Goal: Task Accomplishment & Management: Manage account settings

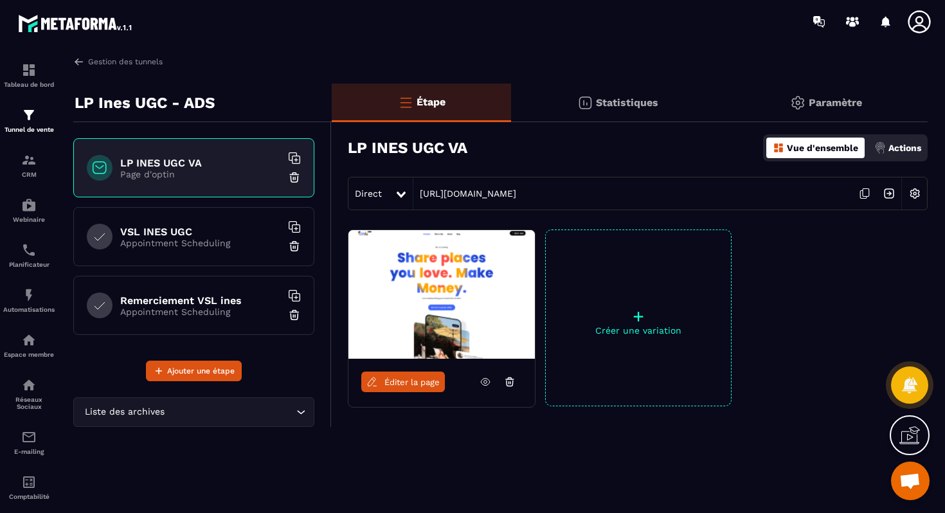
scroll to position [4138, 0]
click at [804, 107] on img at bounding box center [797, 102] width 15 height 15
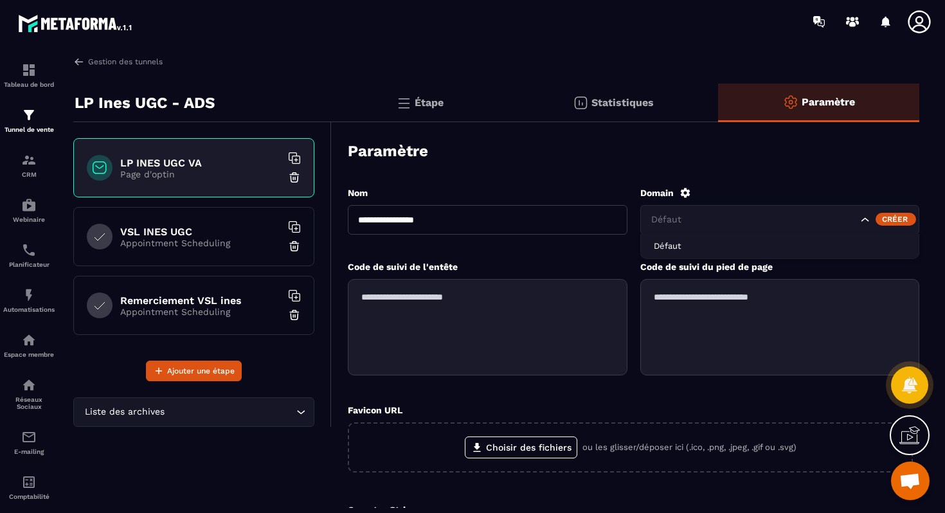
click at [795, 223] on input "Search for option" at bounding box center [752, 220] width 209 height 14
click at [884, 218] on div "Créer" at bounding box center [895, 219] width 40 height 13
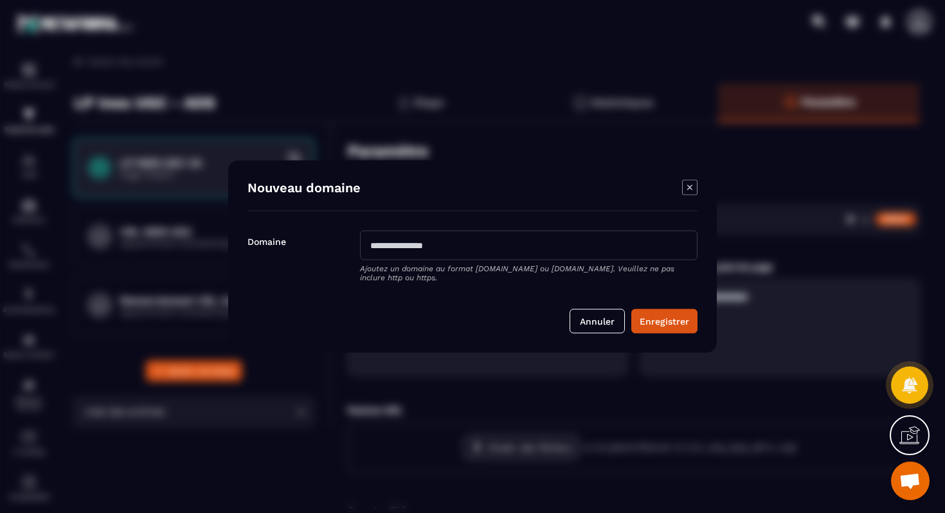
click at [521, 247] on input "Modal window" at bounding box center [528, 246] width 337 height 30
type input "**********"
click at [675, 325] on button "Enregistrer" at bounding box center [664, 321] width 66 height 24
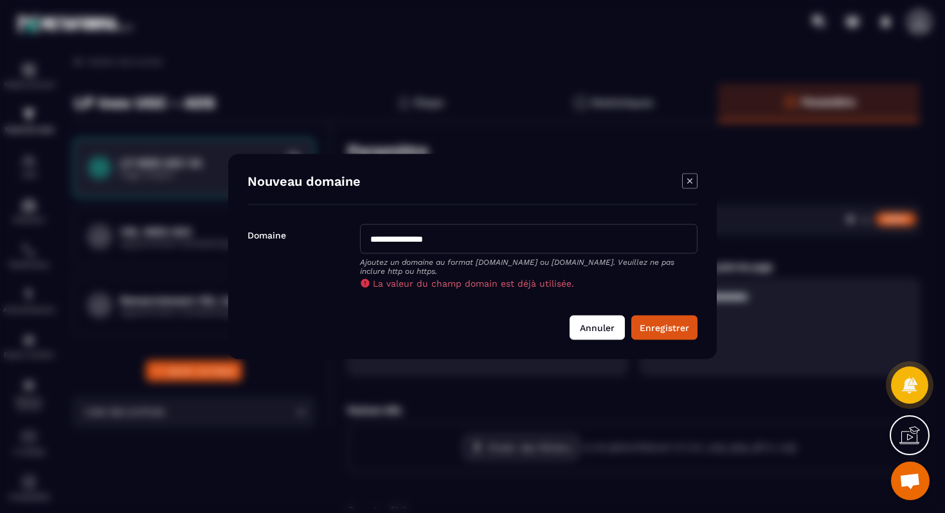
click at [610, 333] on button "Annuler" at bounding box center [596, 328] width 55 height 24
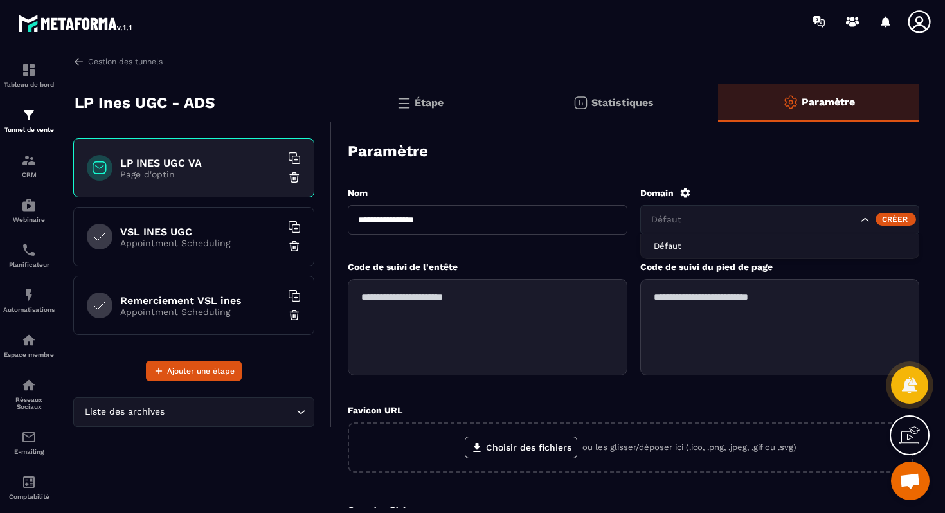
click at [752, 224] on input "Search for option" at bounding box center [752, 220] width 209 height 14
click at [747, 191] on div "Domain" at bounding box center [780, 193] width 280 height 12
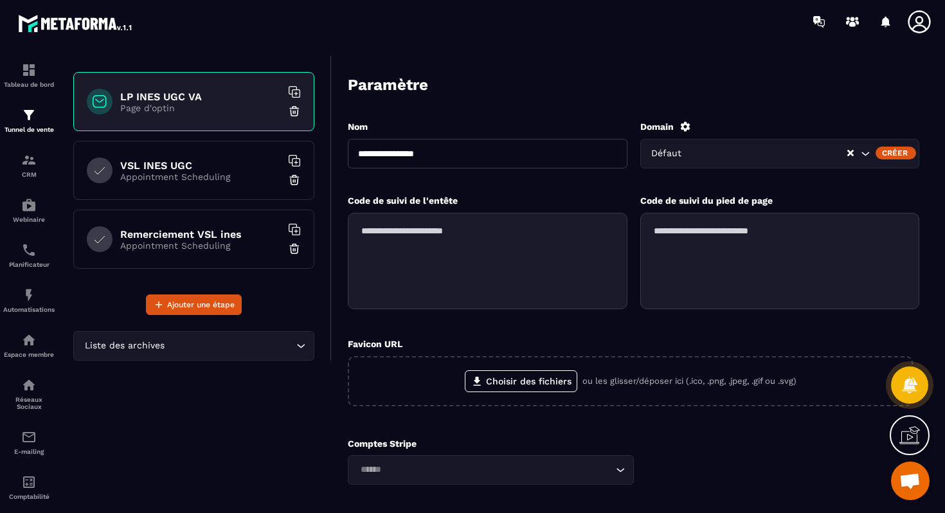
scroll to position [0, 0]
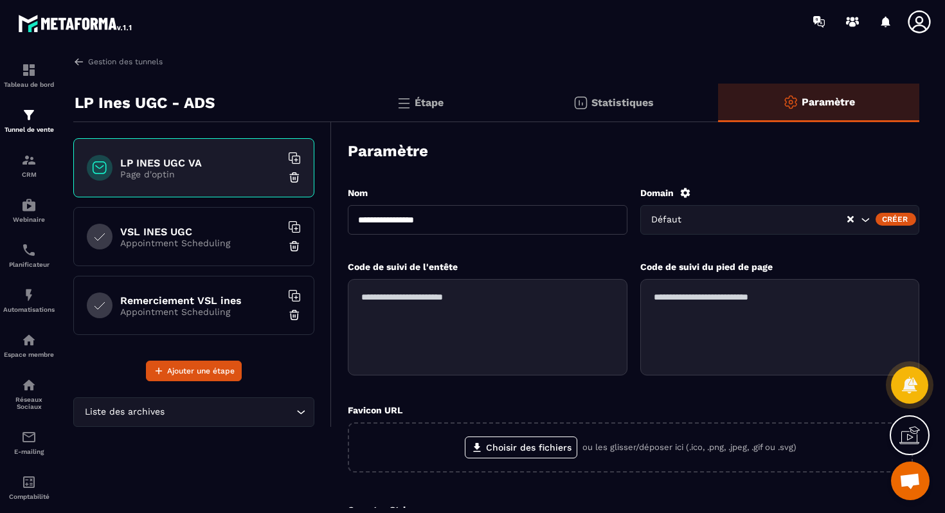
click at [851, 220] on icon "Clear Selected" at bounding box center [850, 219] width 6 height 6
click at [751, 215] on input "Search for option" at bounding box center [752, 220] width 209 height 14
click at [770, 173] on div "**********" at bounding box center [633, 398] width 571 height 450
click at [857, 220] on input "Search for option" at bounding box center [752, 220] width 209 height 14
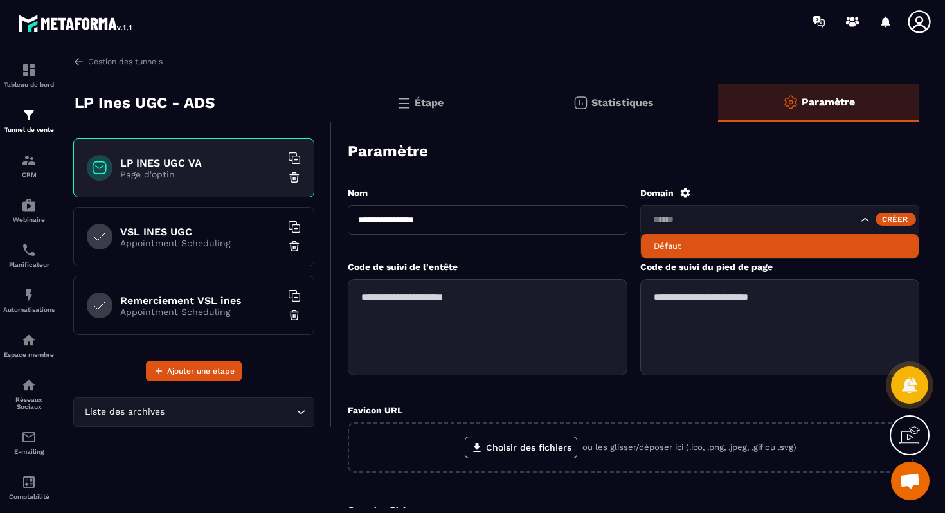
click at [790, 238] on li "Défaut" at bounding box center [780, 246] width 278 height 24
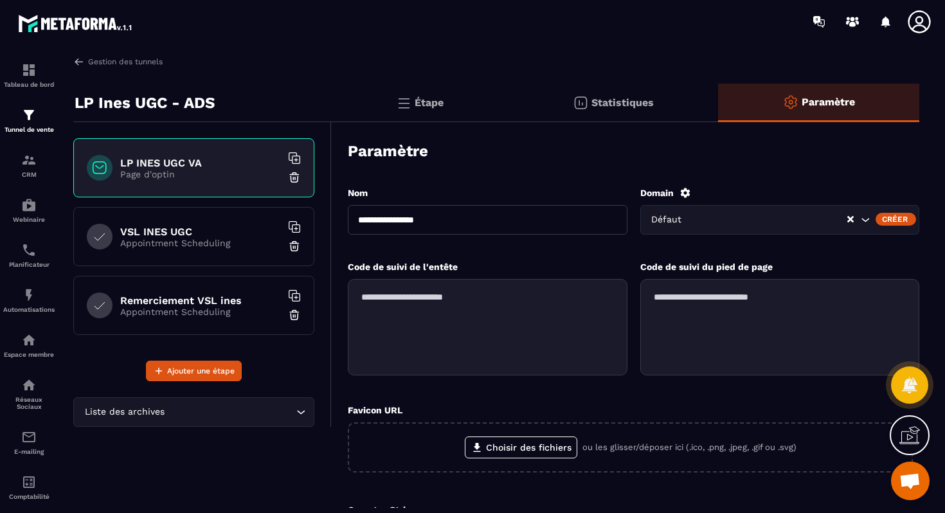
click at [689, 190] on icon at bounding box center [685, 193] width 12 height 12
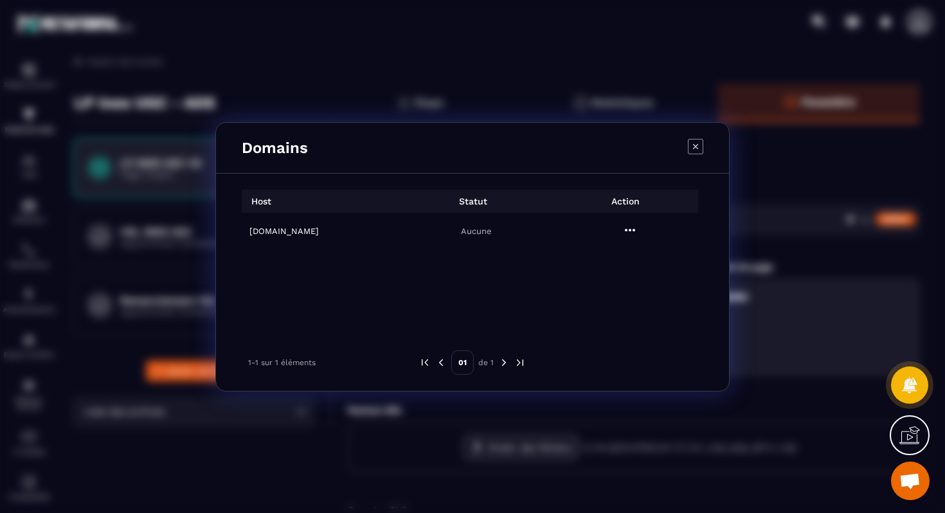
click at [635, 233] on icon "Modal window" at bounding box center [629, 229] width 15 height 15
click at [633, 259] on span "Settings" at bounding box center [633, 261] width 32 height 13
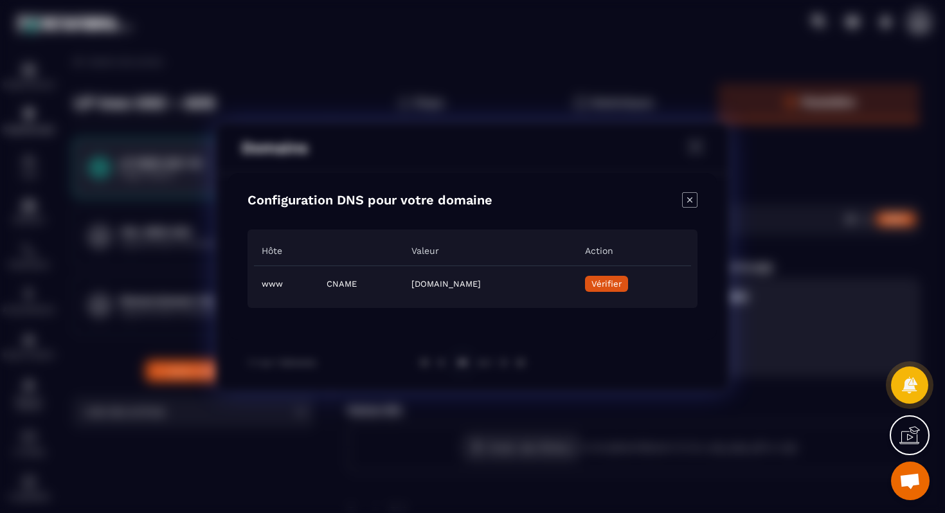
drag, startPoint x: 258, startPoint y: 249, endPoint x: 609, endPoint y: 294, distance: 354.3
click at [609, 294] on table "Hôte Valeur Action www CNAME [DOMAIN_NAME] Vérifier" at bounding box center [472, 269] width 437 height 66
copy table "Hôte Valeur Action www CNAME [DOMAIN_NAME]"
